Goal: Task Accomplishment & Management: Manage account settings

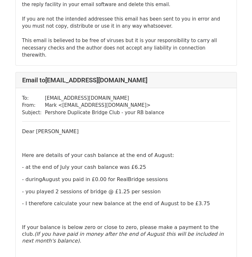
scroll to position [450, 0]
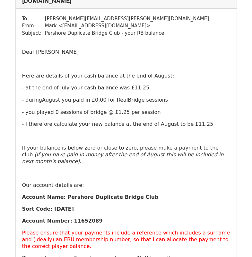
scroll to position [3729, 0]
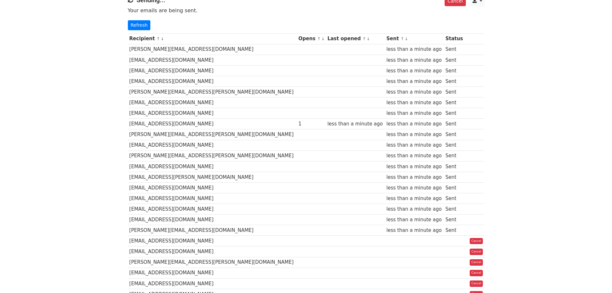
scroll to position [32, 0]
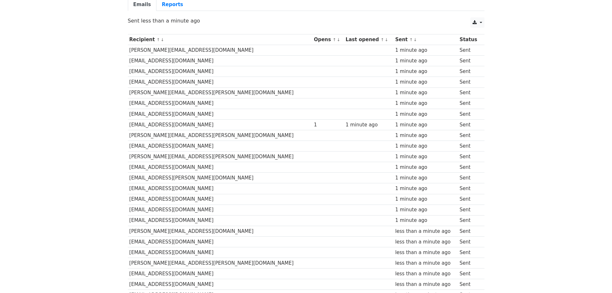
scroll to position [60, 0]
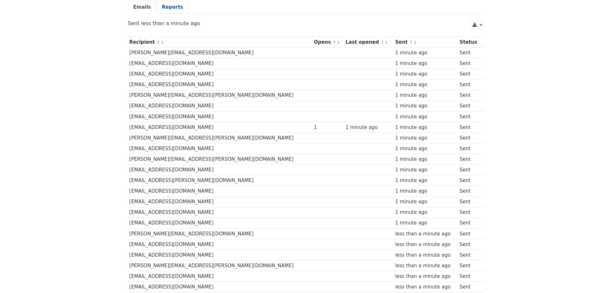
click at [171, 6] on link "Reports" at bounding box center [173, 7] width 32 height 13
